Goal: Contribute content: Contribute content

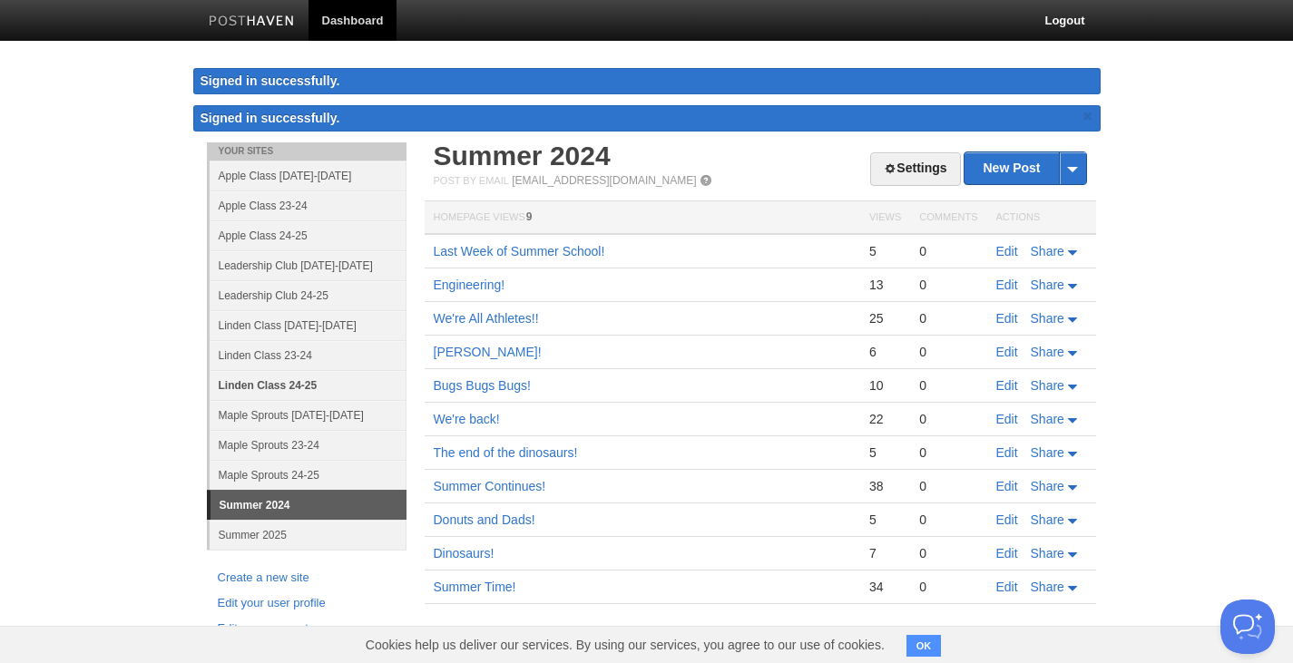
click at [293, 384] on link "Linden Class 24-25" at bounding box center [308, 385] width 197 height 30
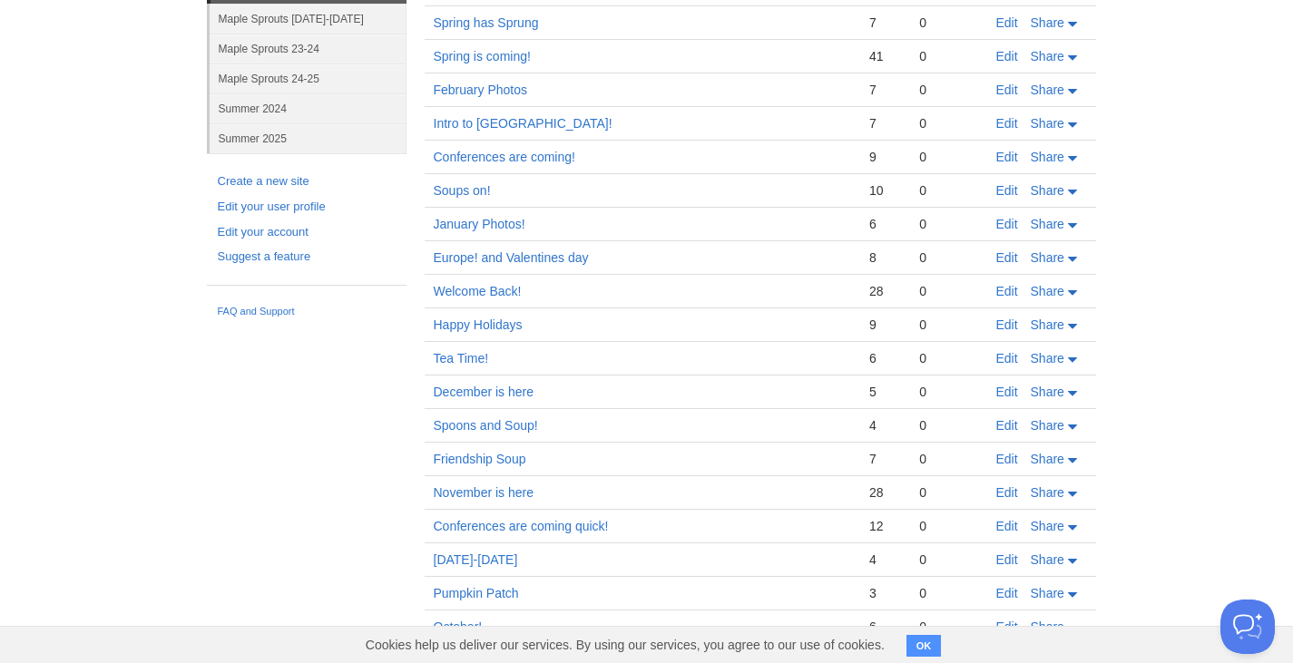
scroll to position [495, 0]
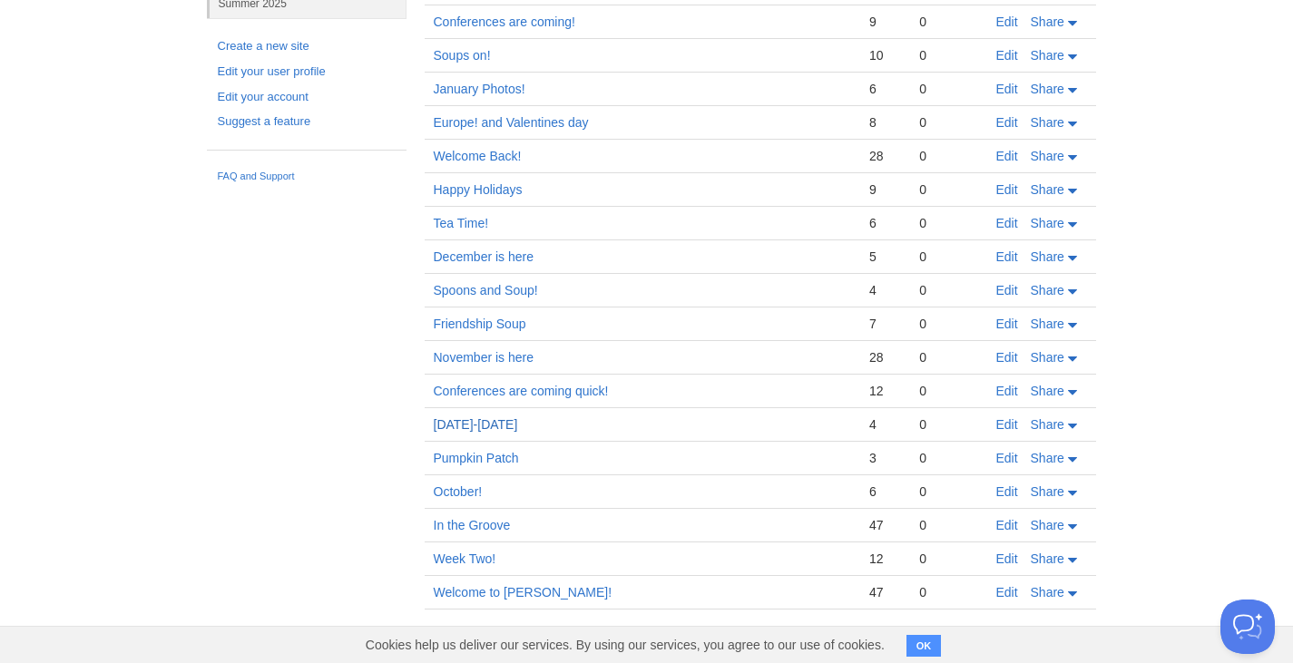
click at [485, 419] on link "[DATE]-[DATE]" at bounding box center [476, 424] width 84 height 15
click at [481, 393] on link "Conferences are coming quick!" at bounding box center [521, 391] width 175 height 15
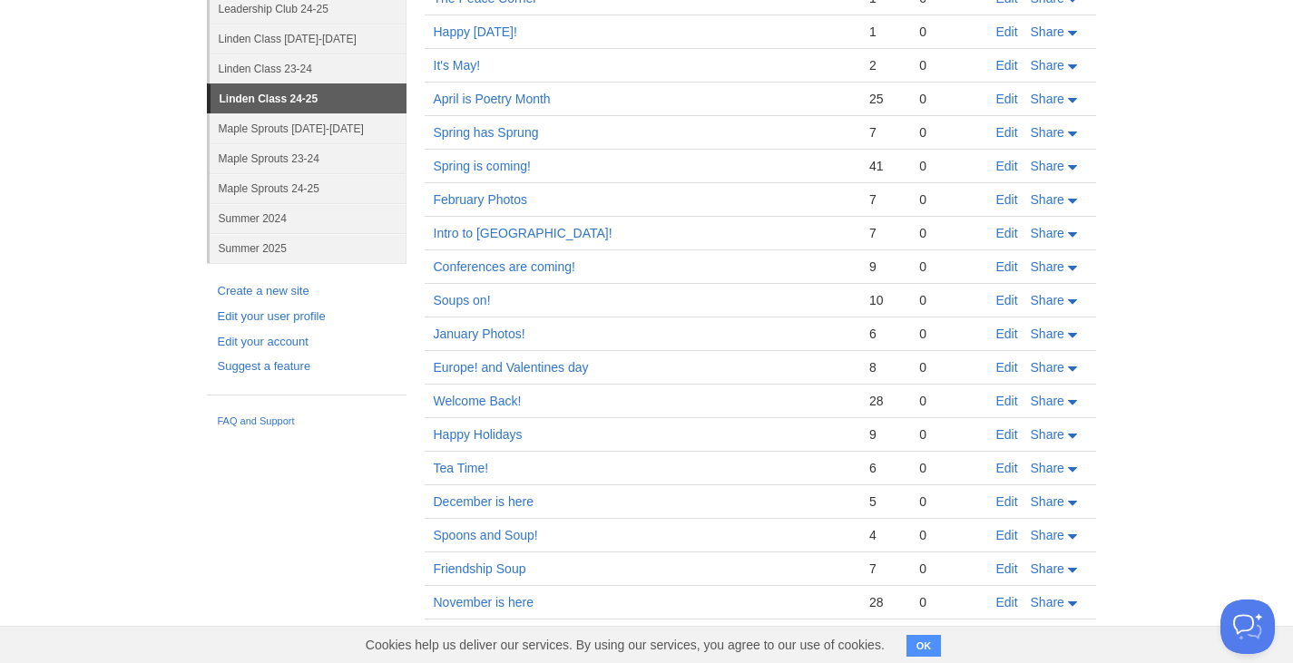
scroll to position [132, 0]
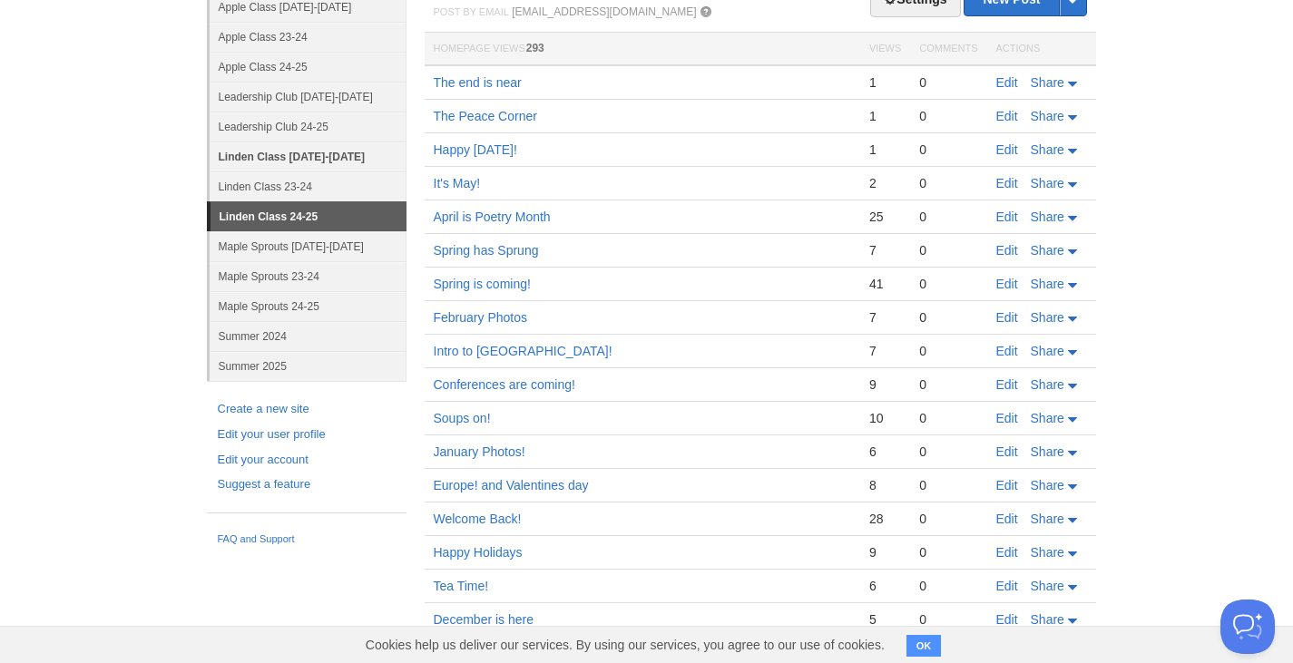
click at [302, 158] on link "Linden Class [DATE]-[DATE]" at bounding box center [308, 157] width 197 height 30
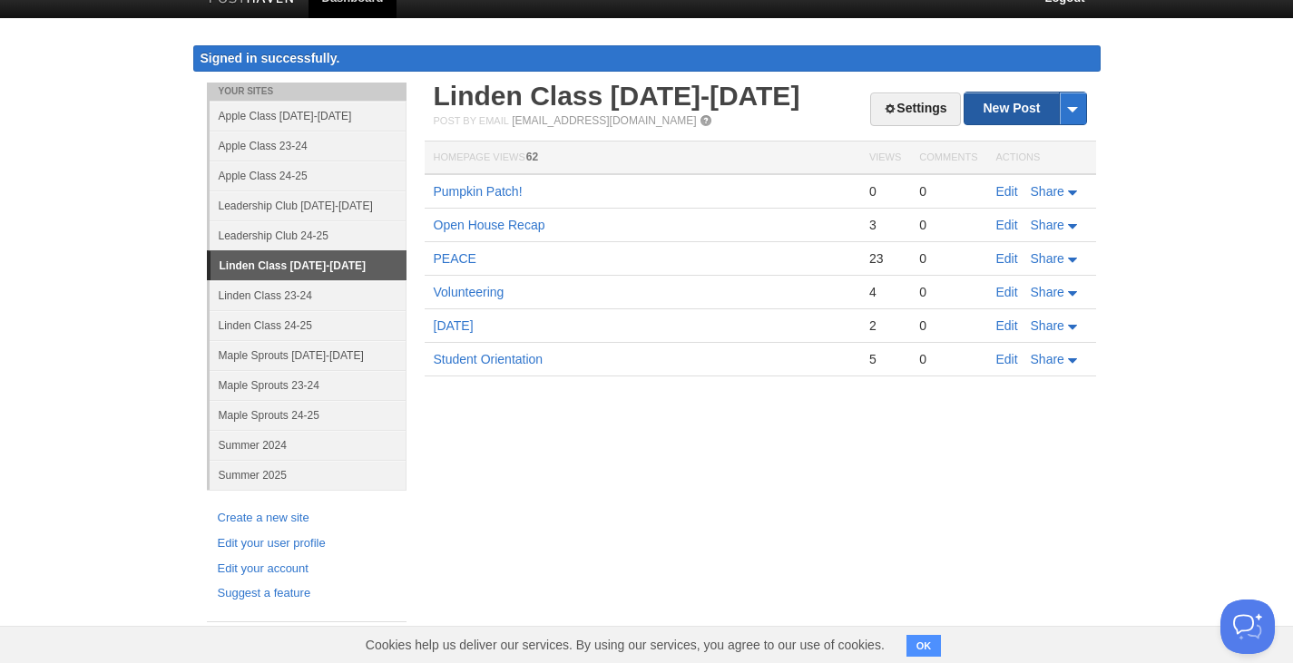
click at [1007, 113] on link "New Post" at bounding box center [1025, 109] width 121 height 32
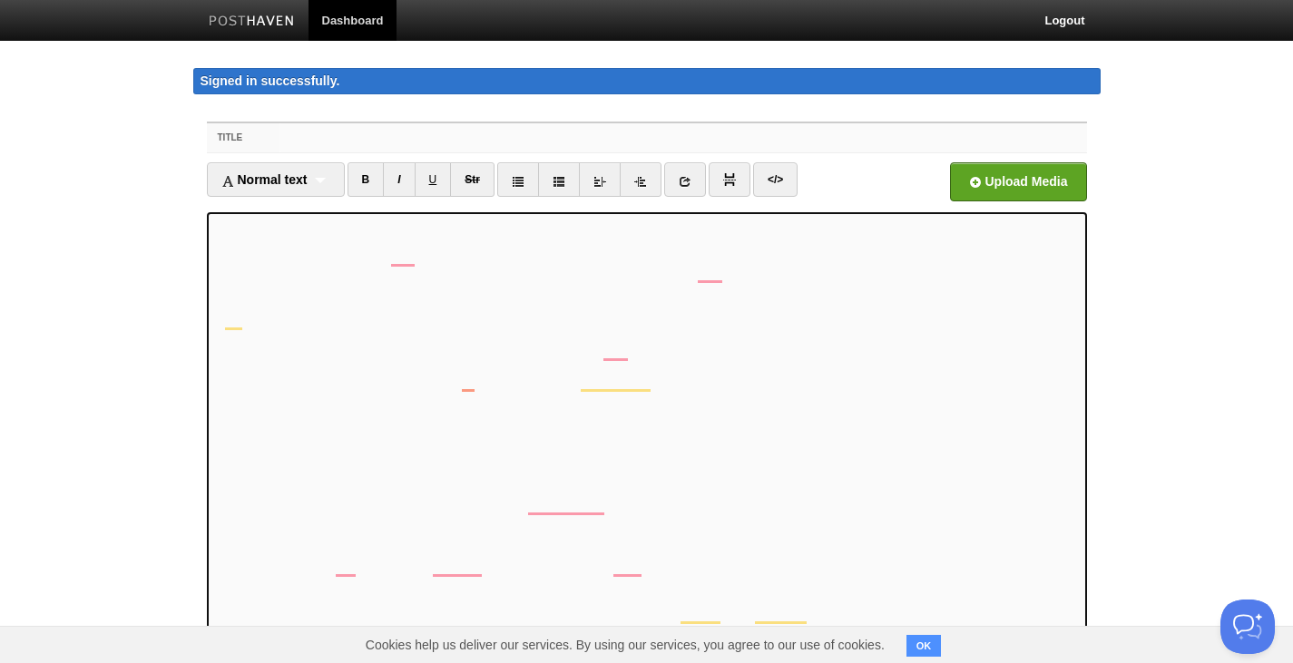
click at [300, 137] on input "Title" at bounding box center [682, 137] width 807 height 29
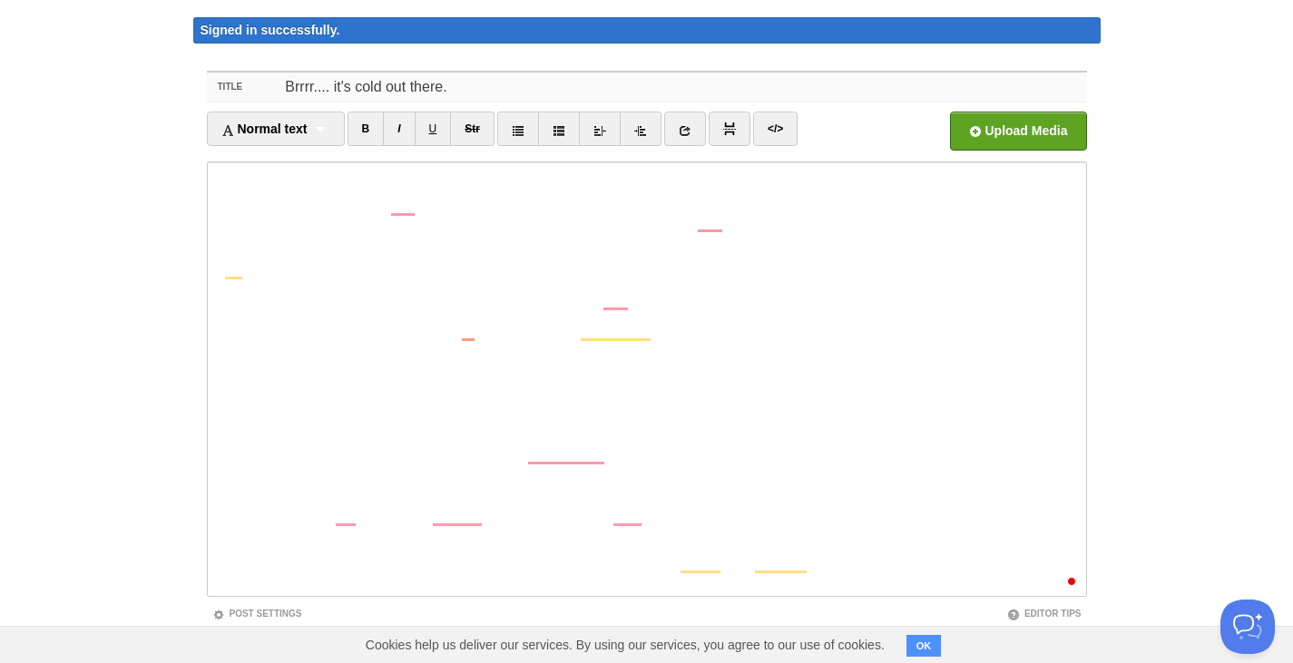
scroll to position [142, 0]
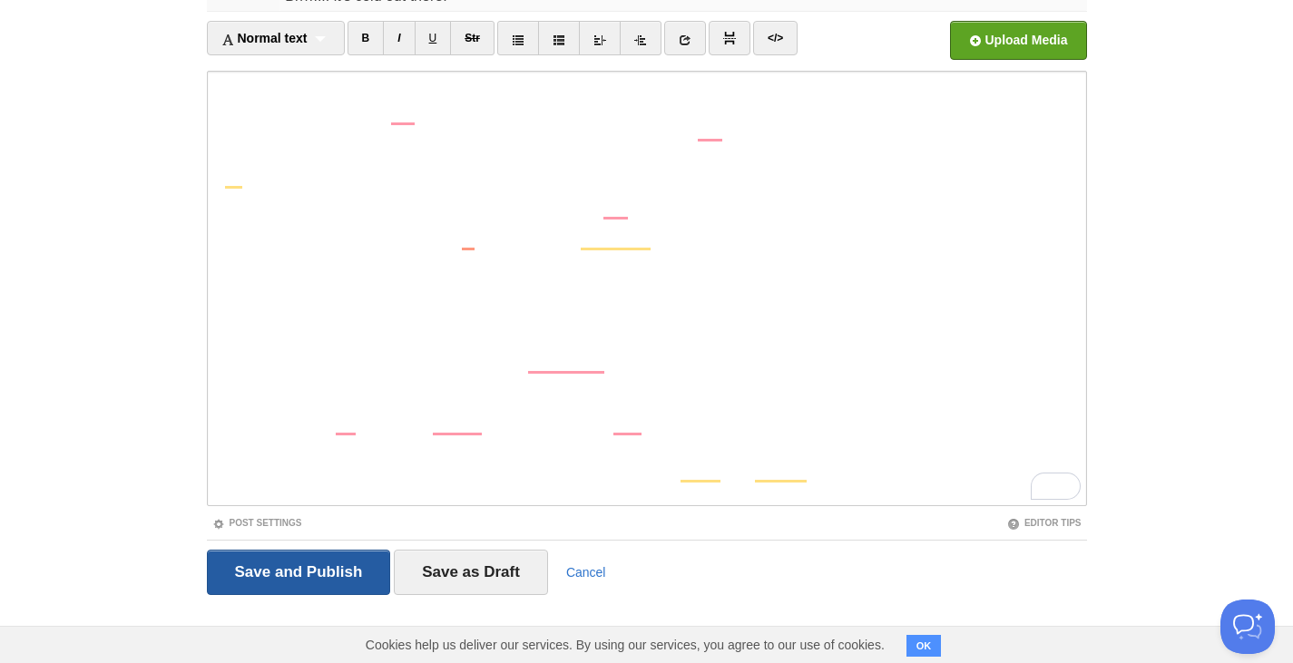
type input "Brrrr.... it's cold out there."
click at [289, 570] on input "Save and Publish" at bounding box center [299, 572] width 184 height 45
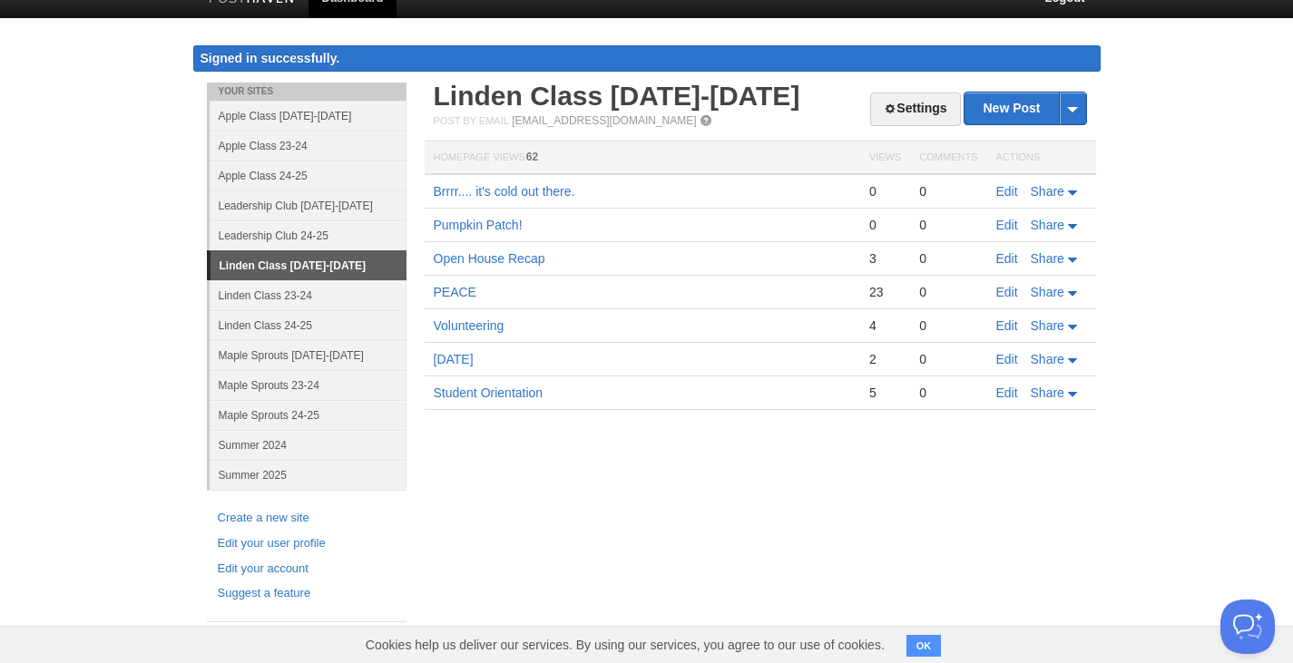
scroll to position [23, 0]
click at [485, 226] on link "Pumpkin Patch!" at bounding box center [478, 225] width 89 height 15
